Goal: Find contact information: Find contact information

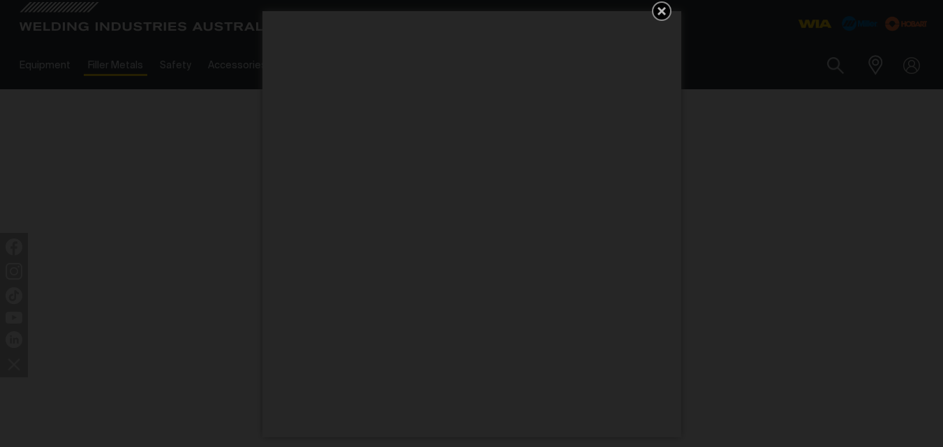
click at [665, 8] on icon "Get 5 WIA Welding Guides Free!" at bounding box center [661, 11] width 17 height 17
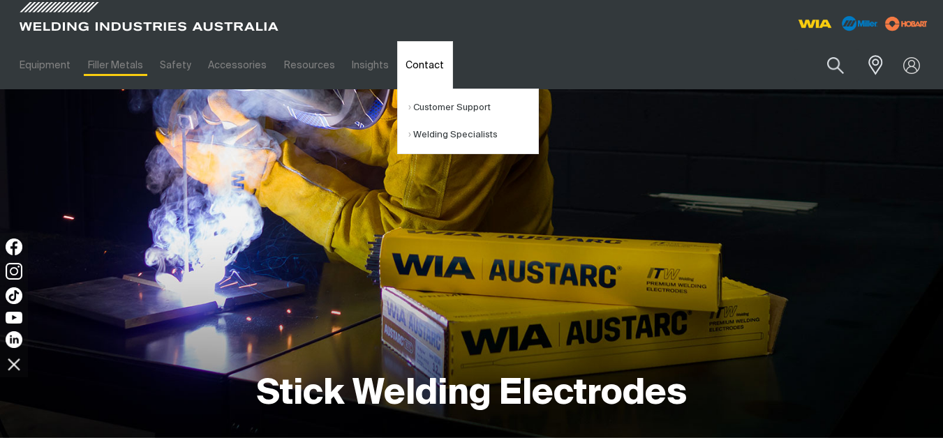
click at [408, 61] on link "Contact" at bounding box center [424, 65] width 55 height 48
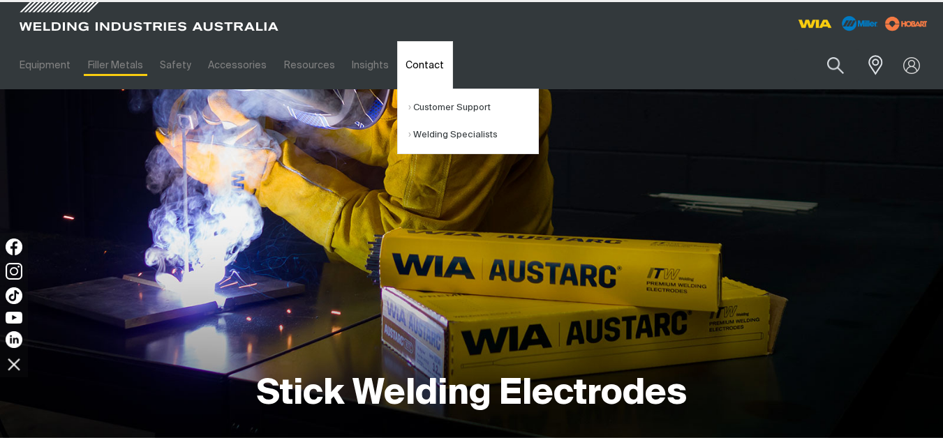
click at [413, 61] on link "Contact" at bounding box center [424, 65] width 55 height 48
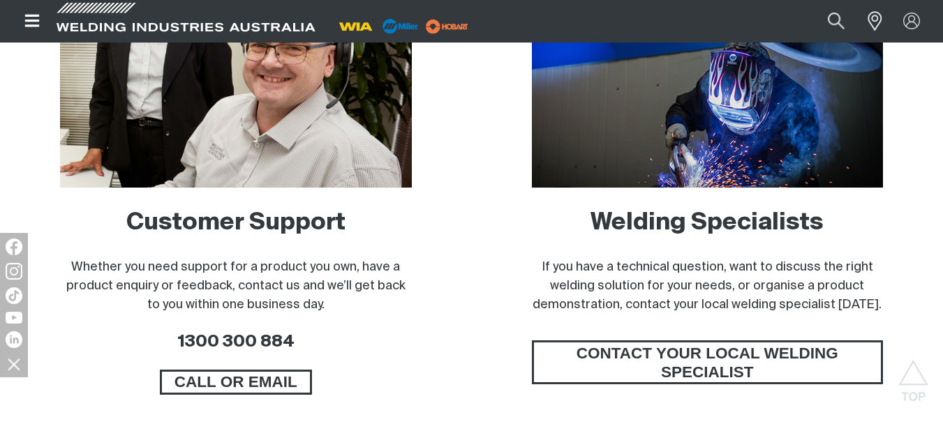
scroll to position [953, 0]
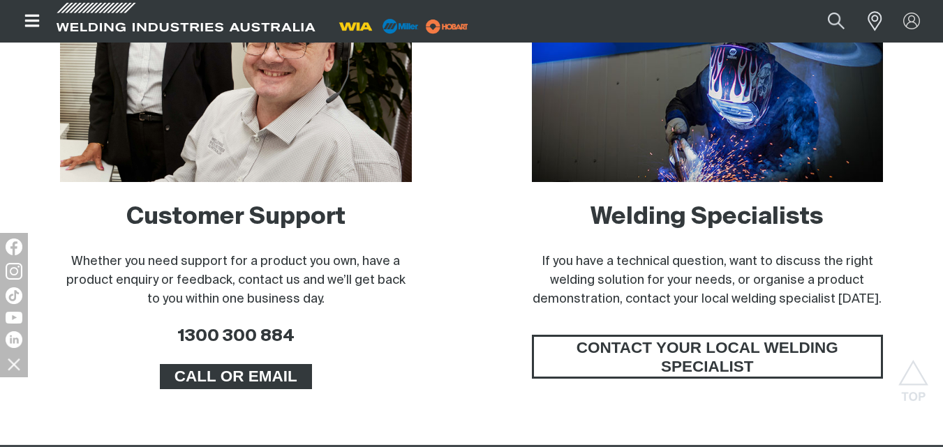
click at [288, 373] on span "CALL OR EMAIL" at bounding box center [236, 376] width 148 height 25
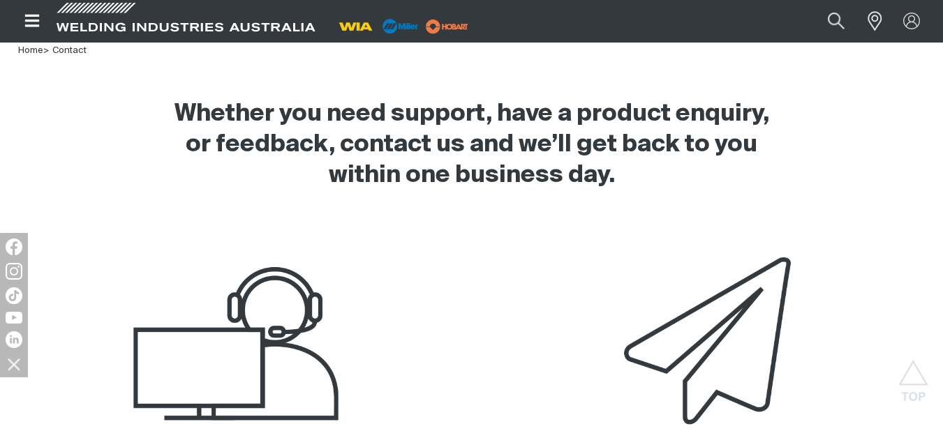
scroll to position [636, 0]
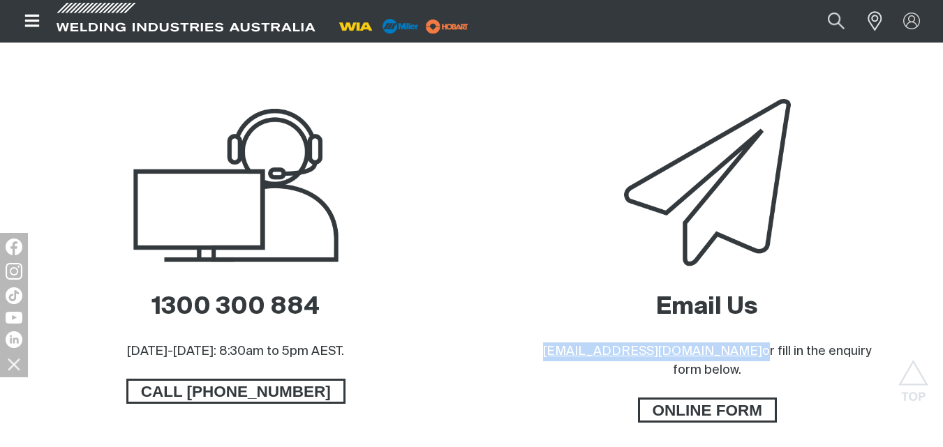
drag, startPoint x: 685, startPoint y: 350, endPoint x: 551, endPoint y: 337, distance: 133.9
click at [551, 337] on div "Email Us [EMAIL_ADDRESS][DOMAIN_NAME] or fill in the enquiry form below." at bounding box center [708, 336] width 352 height 88
copy p "[EMAIL_ADDRESS][DOMAIN_NAME]"
